Goal: Task Accomplishment & Management: Use online tool/utility

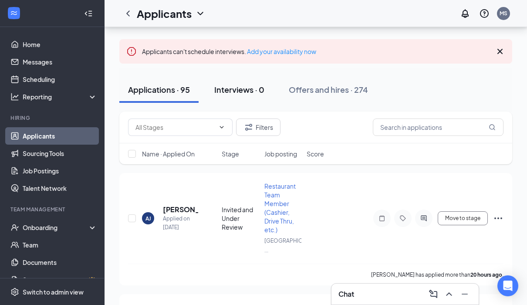
scroll to position [34, 0]
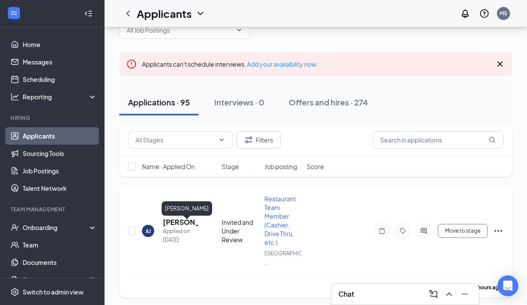
click at [181, 224] on h5 "[PERSON_NAME]" at bounding box center [180, 222] width 35 height 10
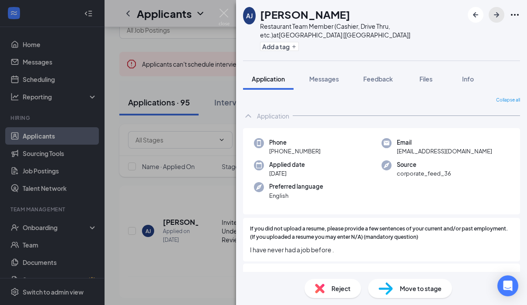
click at [493, 12] on icon "ArrowRight" at bounding box center [496, 15] width 10 height 10
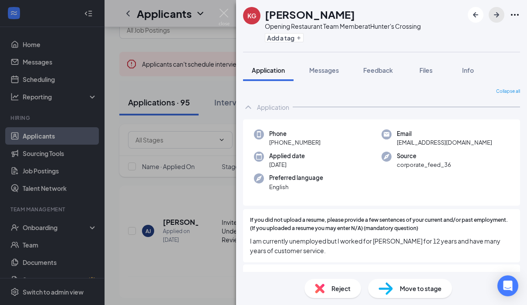
click at [492, 16] on icon "ArrowRight" at bounding box center [496, 15] width 10 height 10
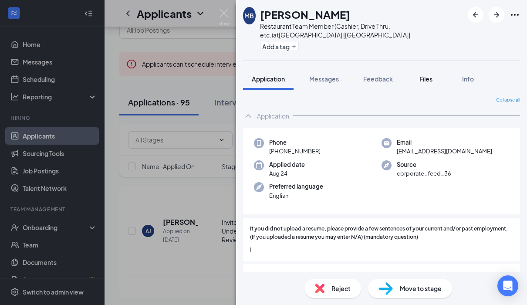
click at [426, 81] on span "Files" at bounding box center [425, 79] width 13 height 8
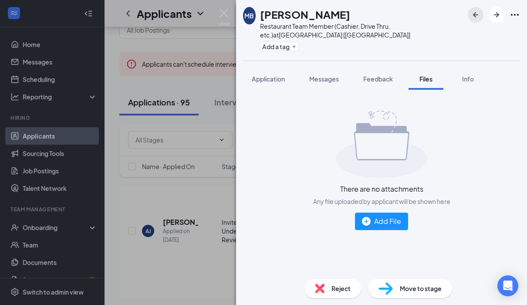
click at [471, 8] on button "button" at bounding box center [475, 15] width 16 height 16
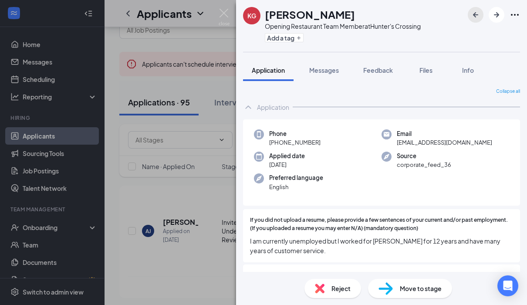
click at [477, 11] on icon "ArrowLeftNew" at bounding box center [475, 15] width 10 height 10
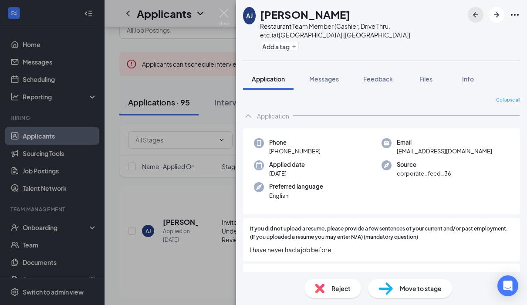
click at [474, 20] on button "button" at bounding box center [475, 15] width 16 height 16
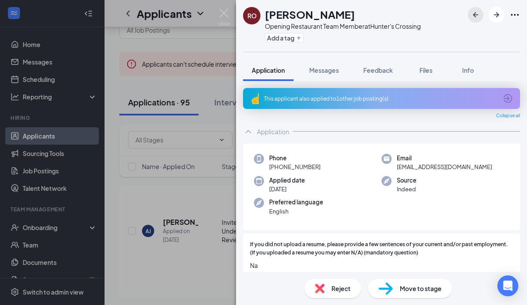
click at [479, 15] on icon "ArrowLeftNew" at bounding box center [475, 15] width 10 height 10
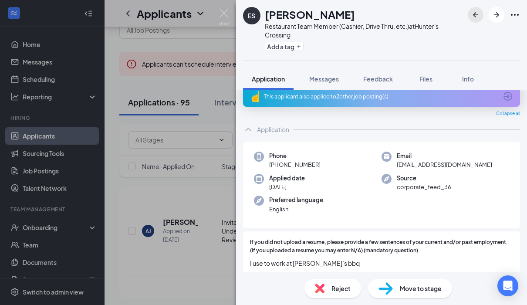
scroll to position [10, 0]
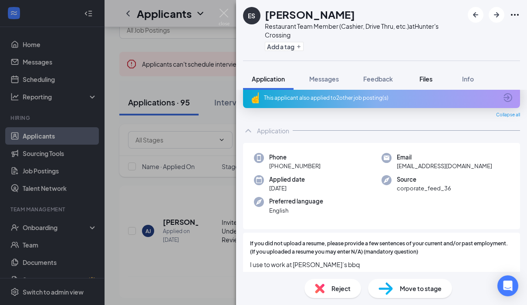
click at [426, 79] on span "Files" at bounding box center [425, 79] width 13 height 8
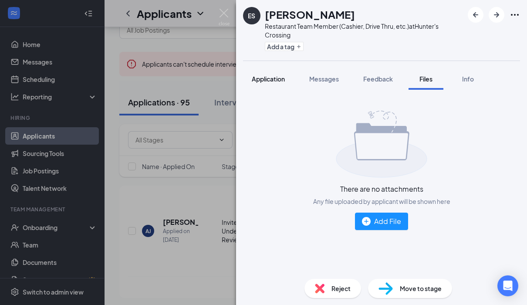
click at [282, 78] on span "Application" at bounding box center [268, 79] width 33 height 8
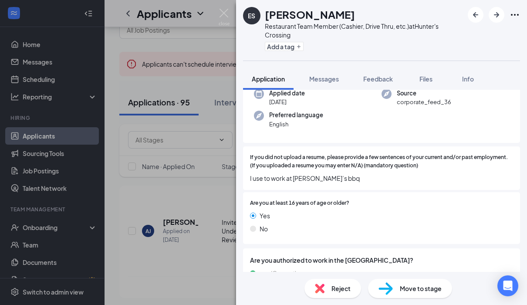
scroll to position [127, 0]
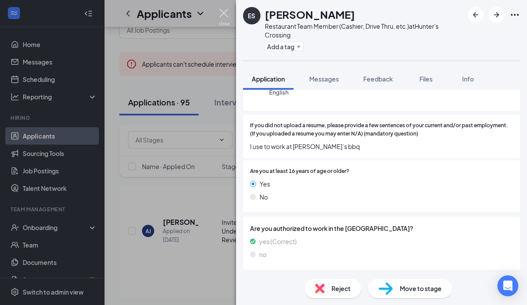
click at [220, 14] on img at bounding box center [223, 17] width 11 height 17
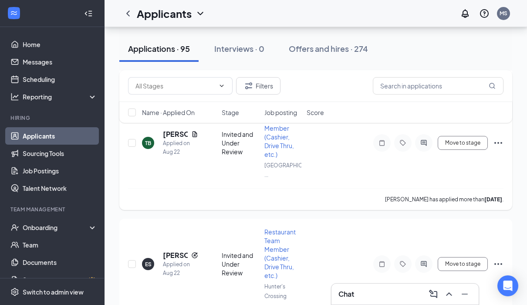
scroll to position [931, 0]
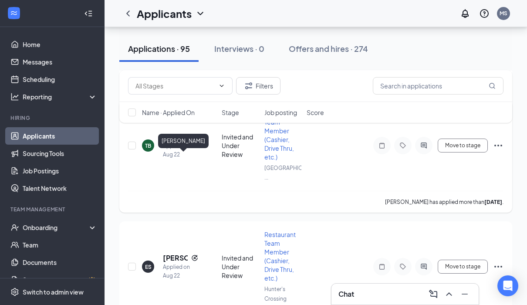
click at [177, 141] on h5 "[PERSON_NAME]" at bounding box center [175, 137] width 25 height 10
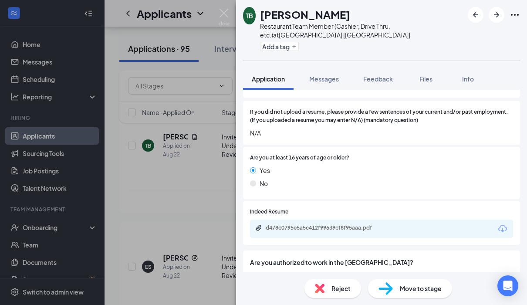
scroll to position [150, 0]
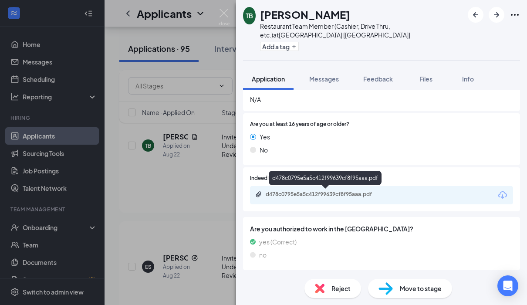
click at [372, 191] on div "d478c0795e5a5c412f99639cf8f95aaa.pdf" at bounding box center [326, 194] width 122 height 7
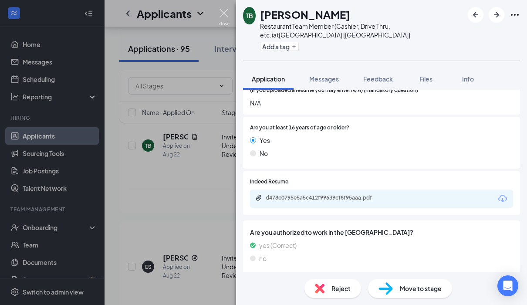
click at [224, 16] on img at bounding box center [223, 17] width 11 height 17
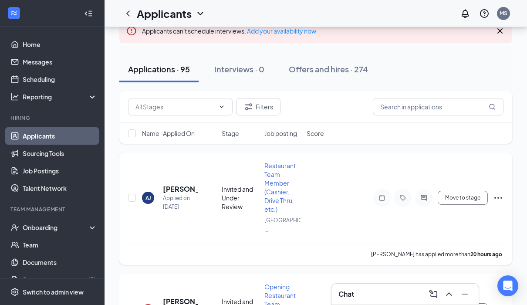
scroll to position [68, 0]
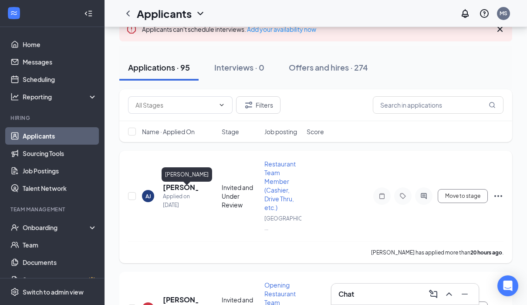
click at [182, 191] on h5 "[PERSON_NAME]" at bounding box center [180, 187] width 35 height 10
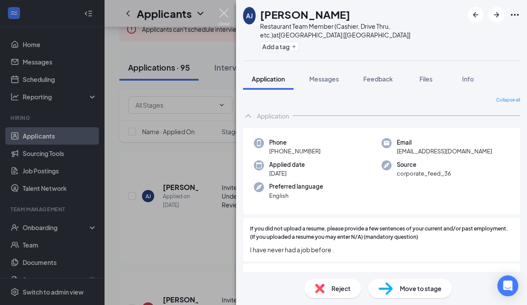
click at [227, 13] on img at bounding box center [223, 17] width 11 height 17
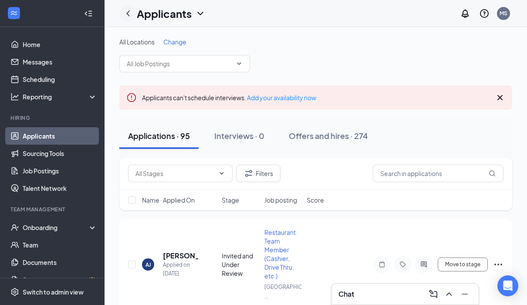
click at [127, 17] on icon "ChevronLeft" at bounding box center [128, 13] width 10 height 10
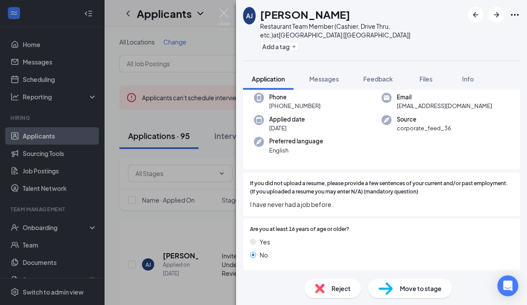
scroll to position [103, 0]
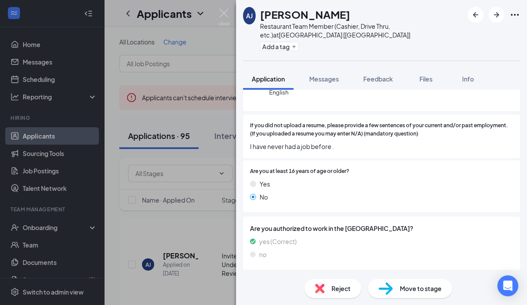
click at [227, 14] on img at bounding box center [223, 17] width 11 height 17
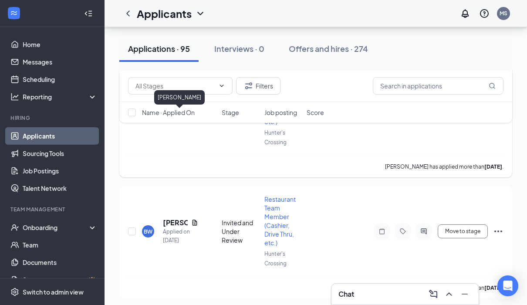
scroll to position [684, 0]
